Goal: Check status: Check status

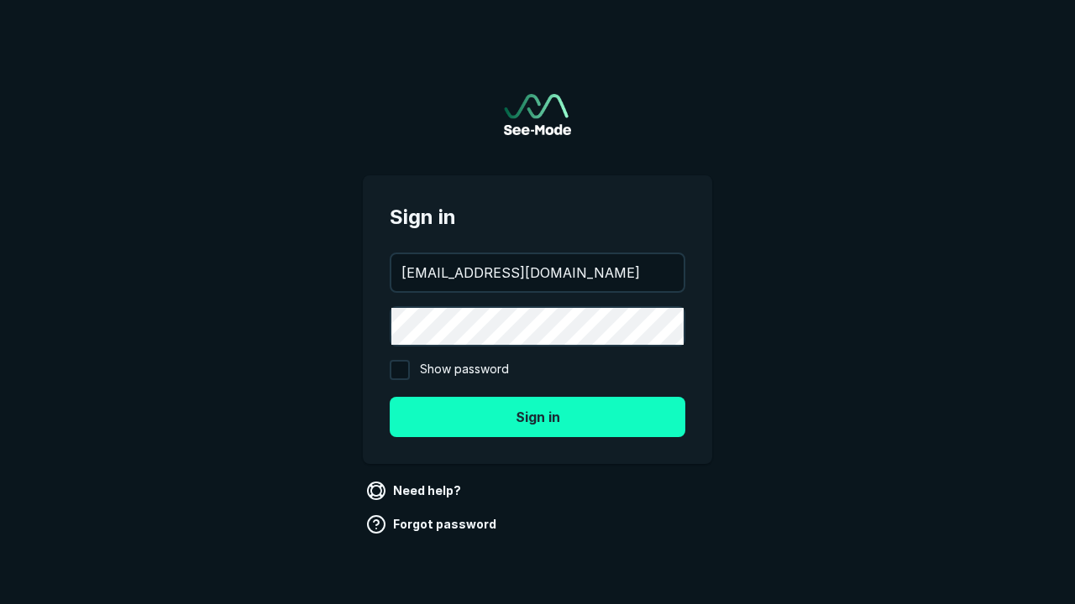
click at [537, 416] on button "Sign in" at bounding box center [537, 417] width 295 height 40
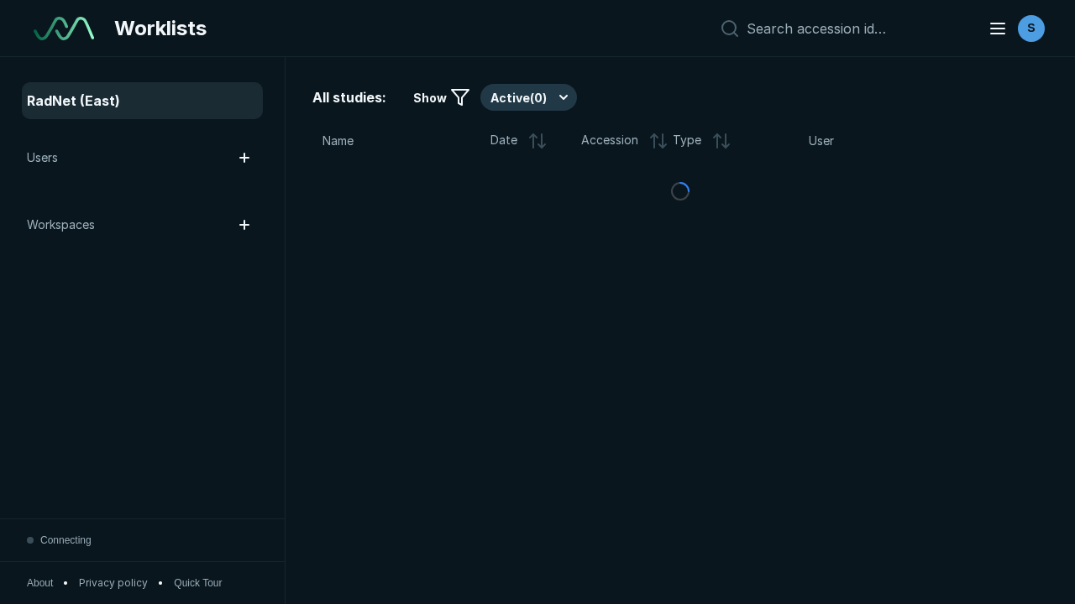
scroll to position [4584, 6993]
